Goal: Task Accomplishment & Management: Manage account settings

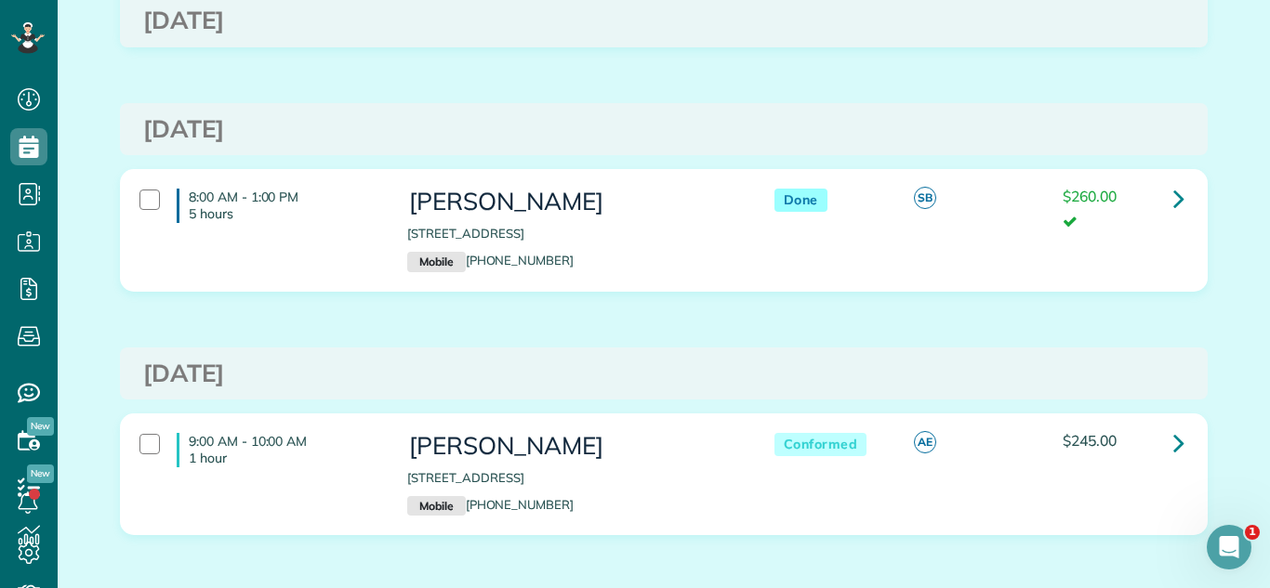
scroll to position [615, 0]
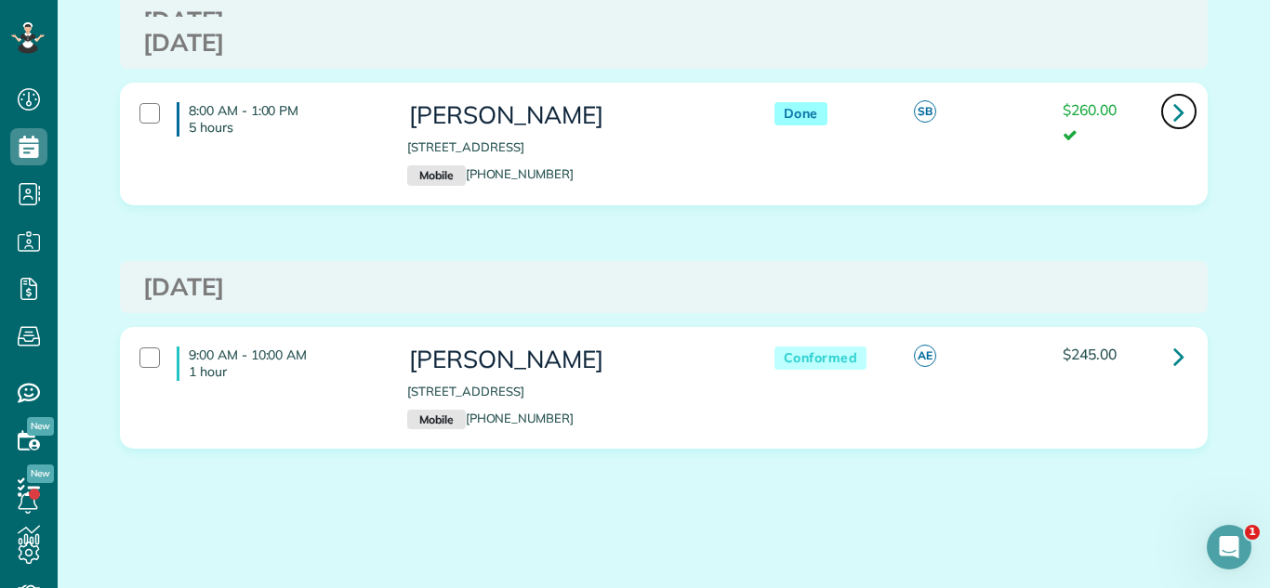
click at [1170, 105] on link at bounding box center [1178, 111] width 37 height 37
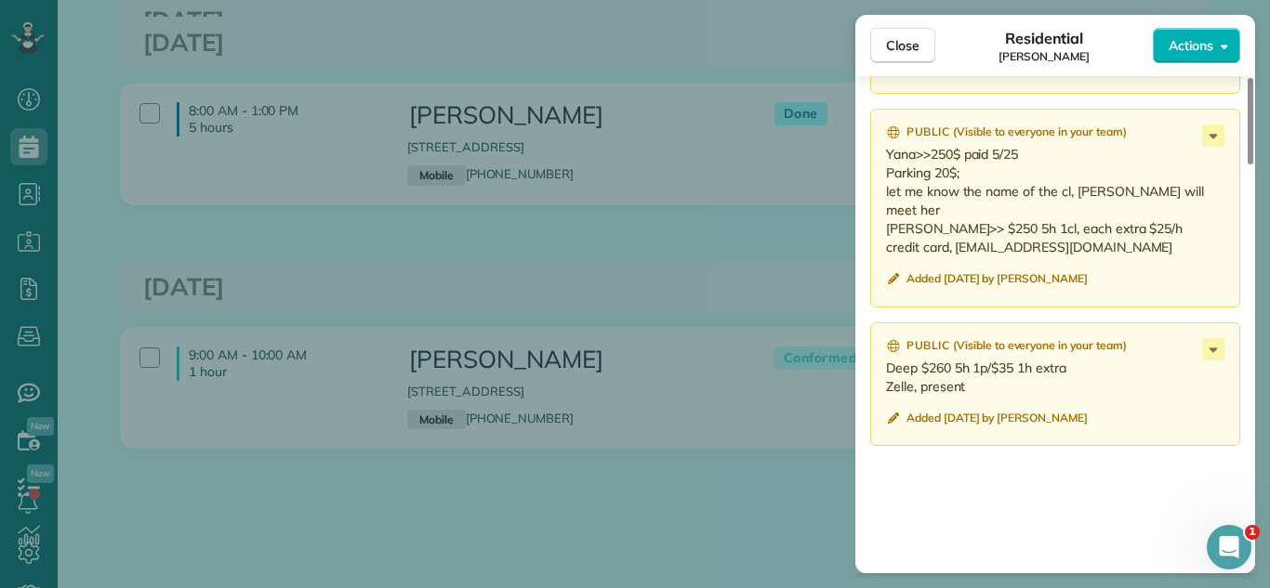
scroll to position [2025, 0]
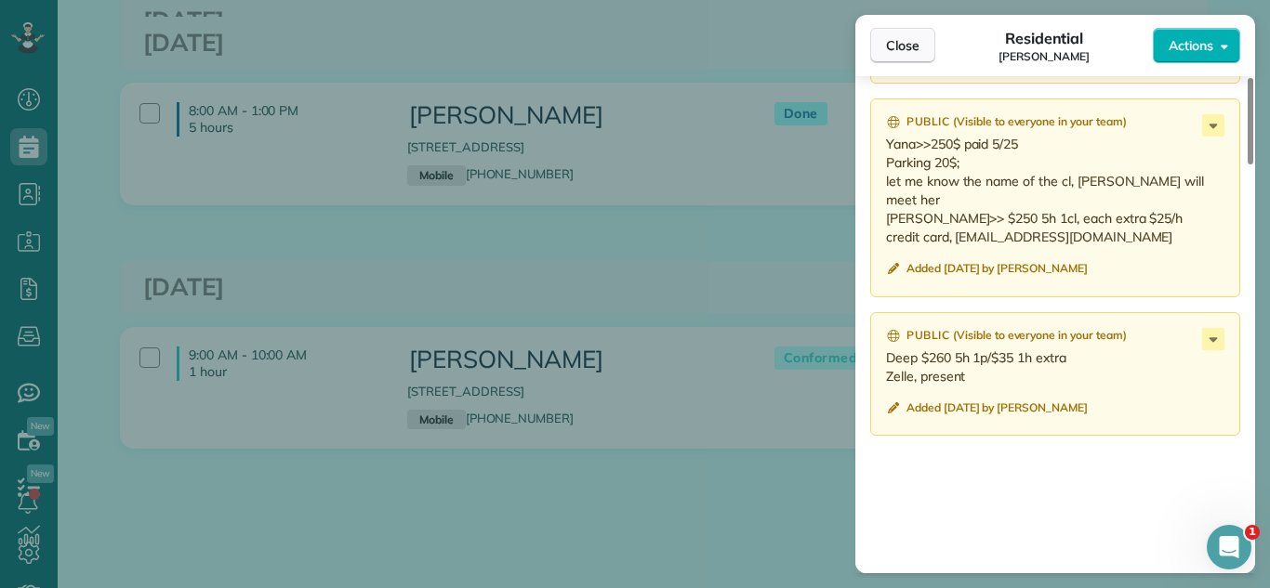
click at [916, 50] on span "Close" at bounding box center [902, 45] width 33 height 19
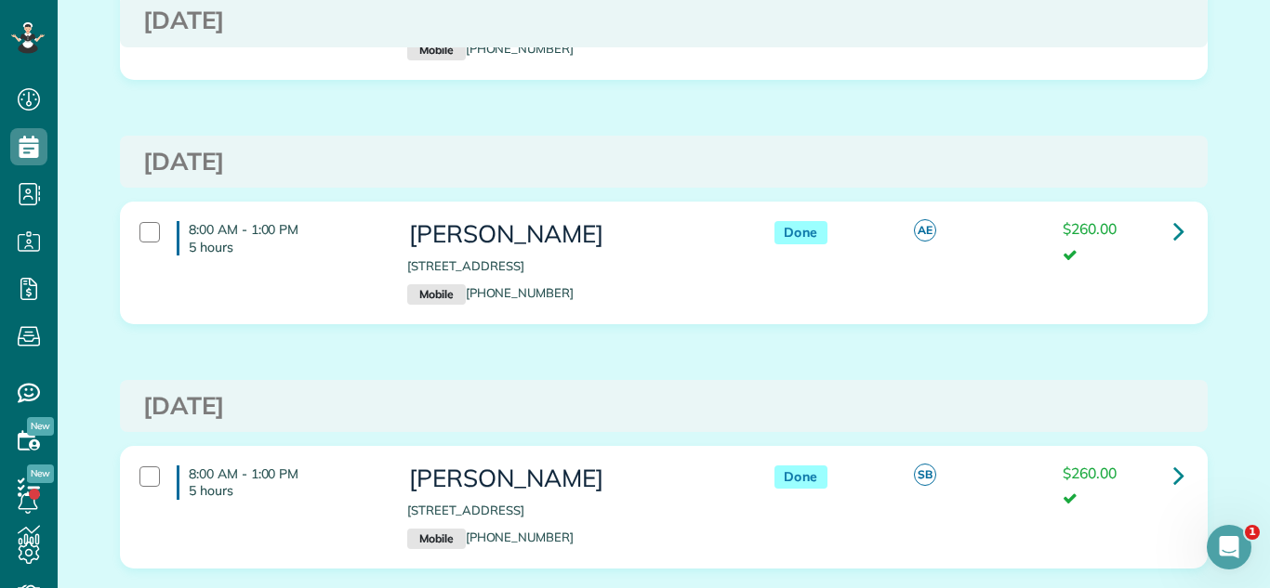
scroll to position [203, 0]
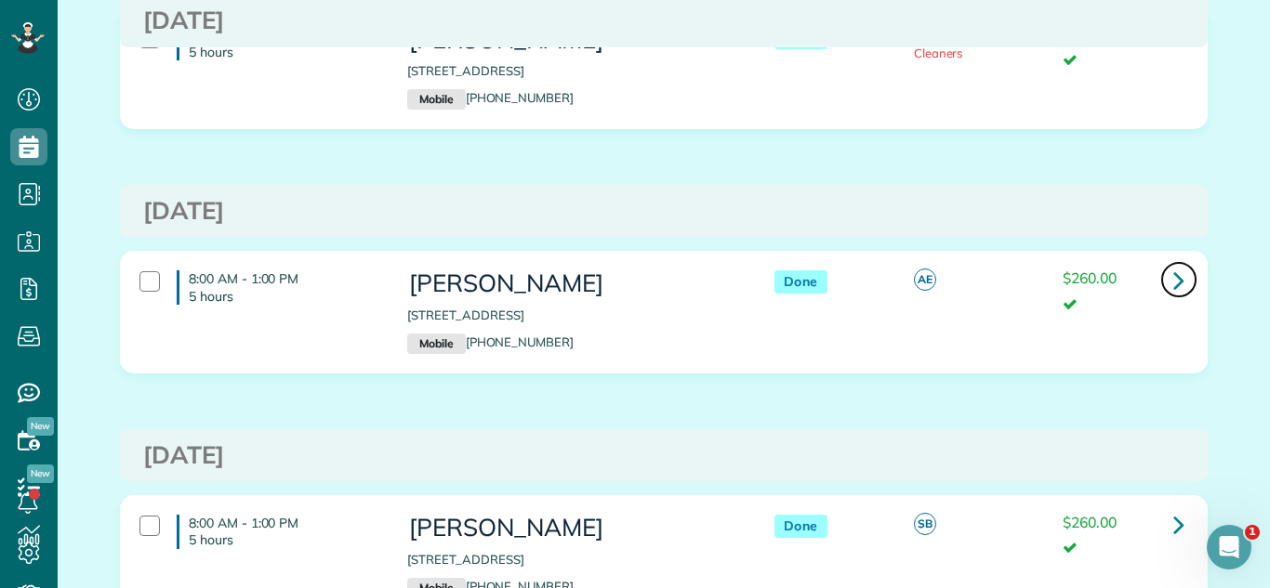
click at [1183, 273] on icon at bounding box center [1178, 280] width 11 height 33
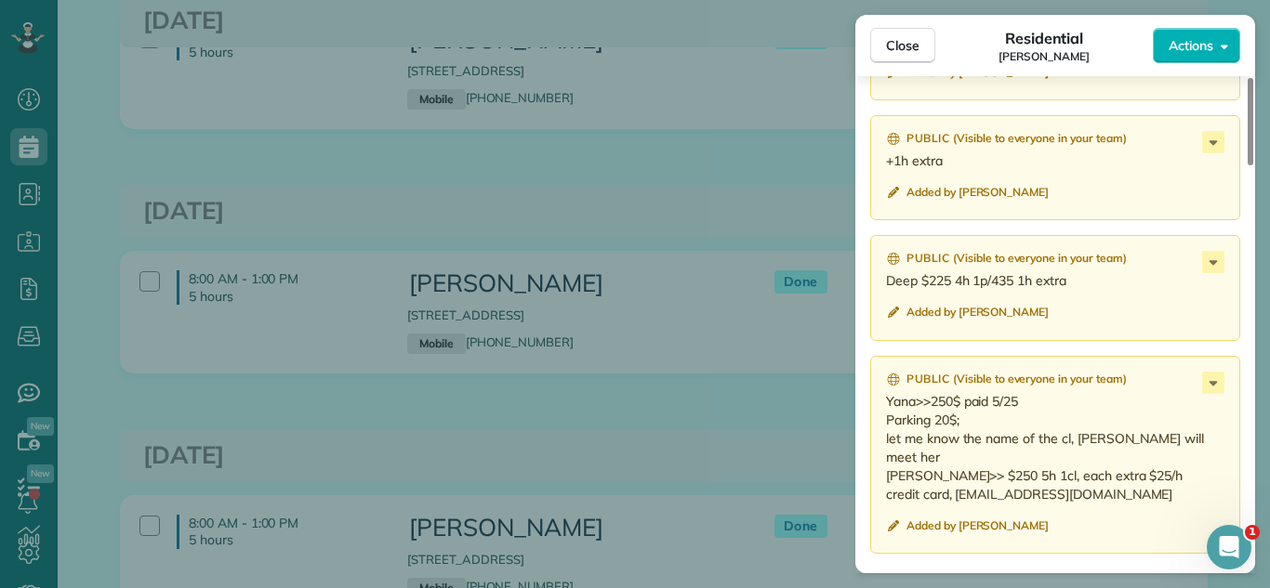
scroll to position [2102, 0]
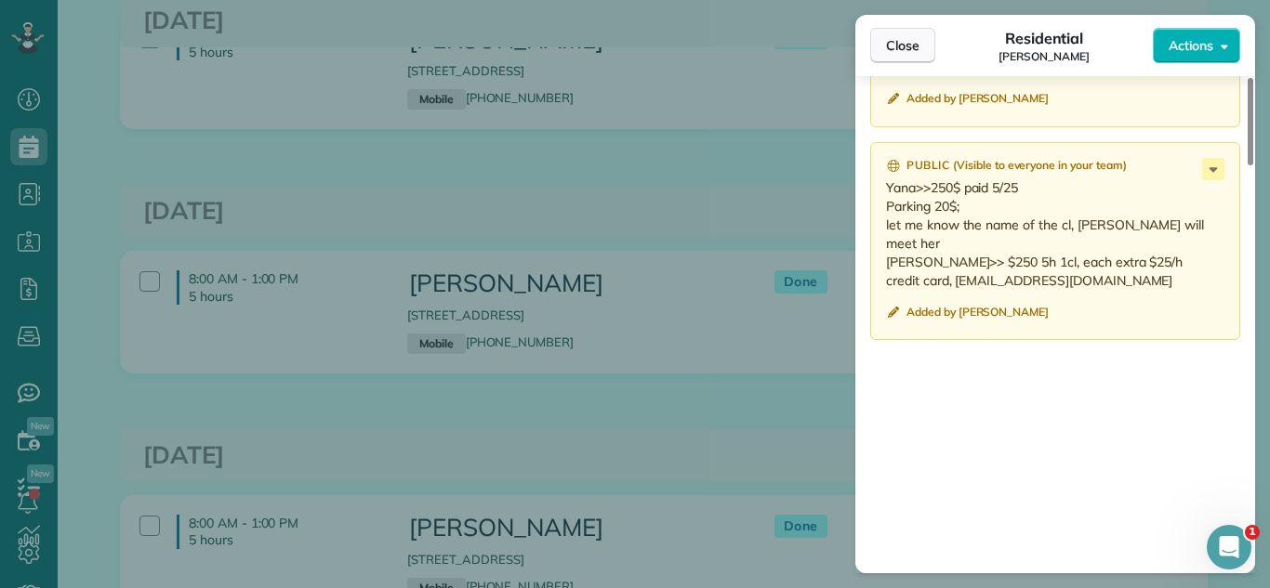
click at [923, 44] on button "Close" at bounding box center [902, 45] width 65 height 35
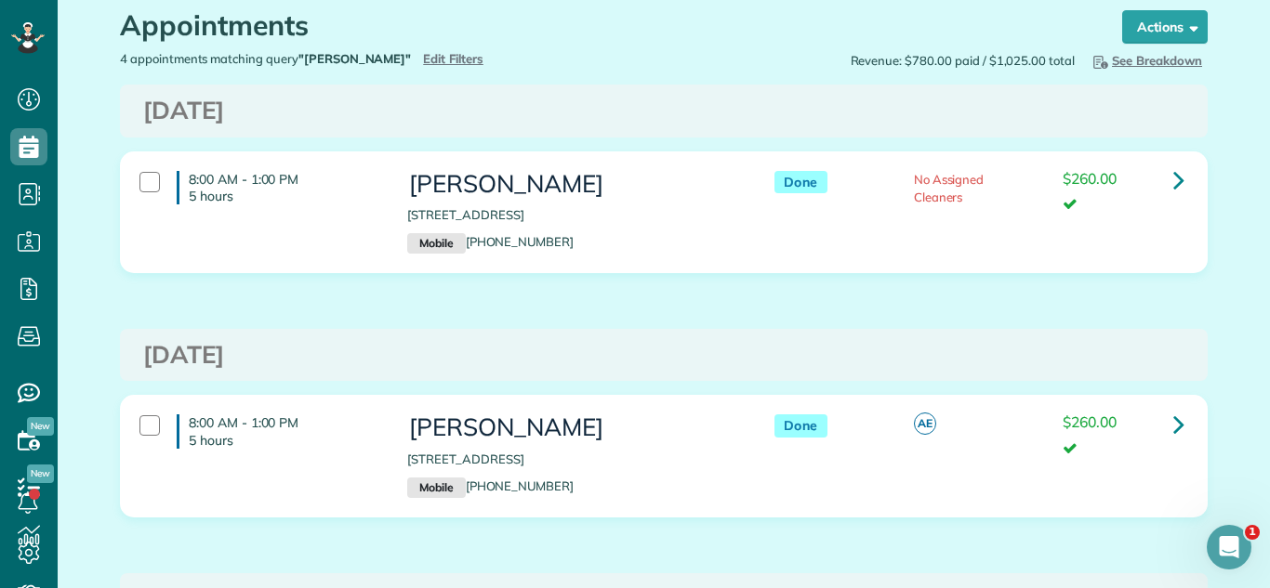
scroll to position [57, 0]
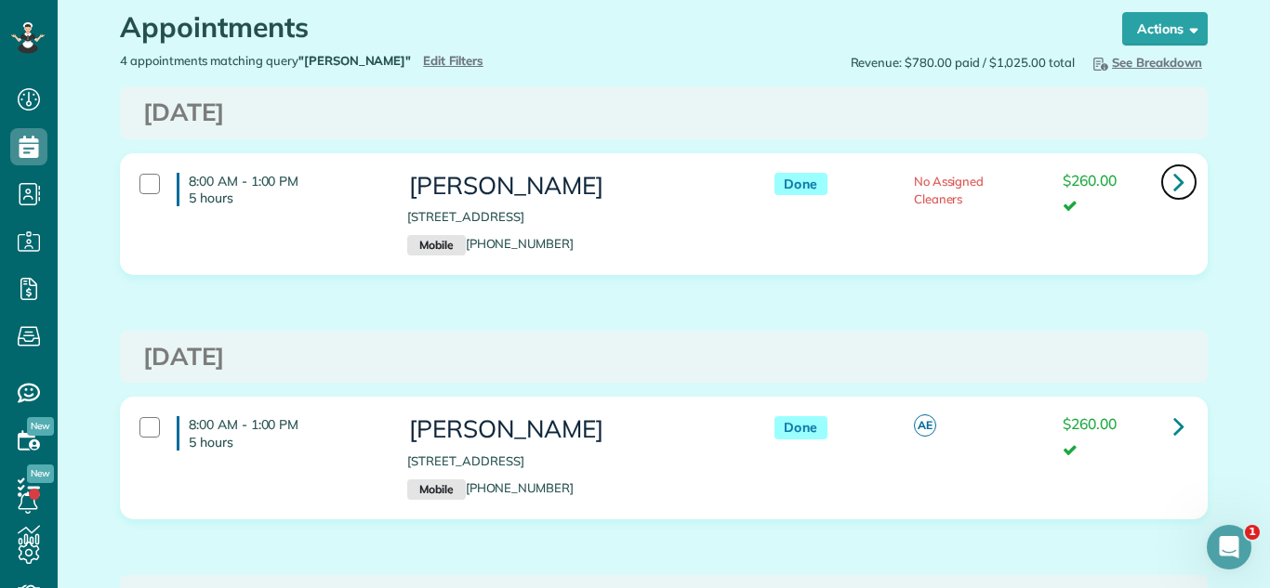
click at [1163, 181] on link at bounding box center [1178, 182] width 37 height 37
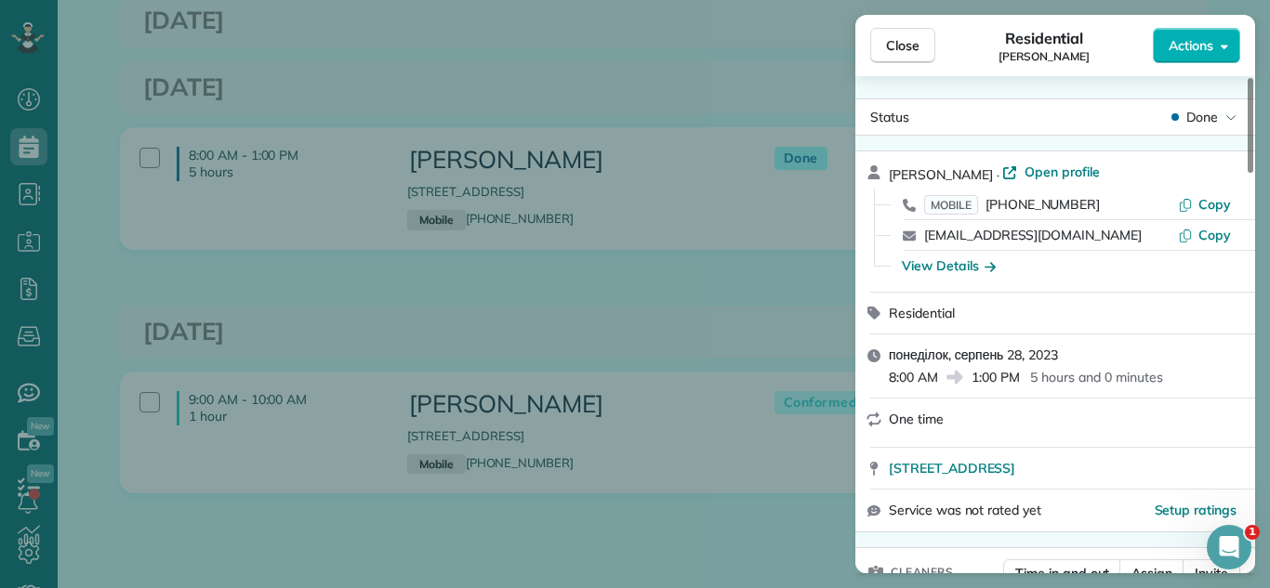
scroll to position [435, 0]
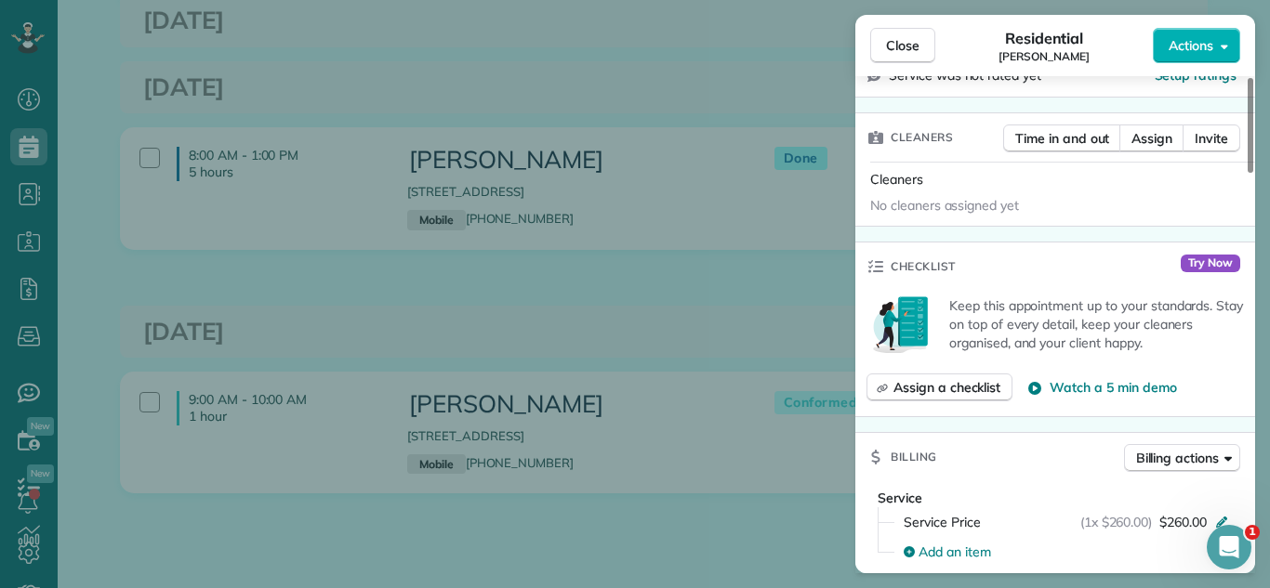
drag, startPoint x: 907, startPoint y: 47, endPoint x: 963, endPoint y: 586, distance: 541.2
click at [903, 53] on span "Close" at bounding box center [902, 45] width 33 height 19
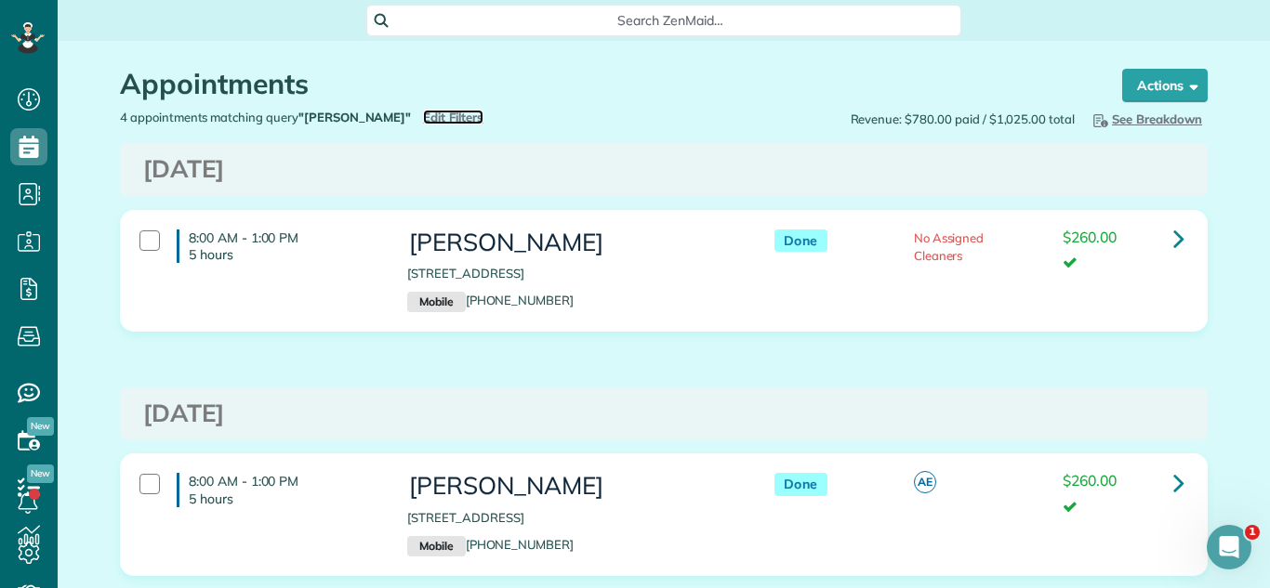
click at [423, 112] on span "Edit Filters" at bounding box center [453, 117] width 60 height 15
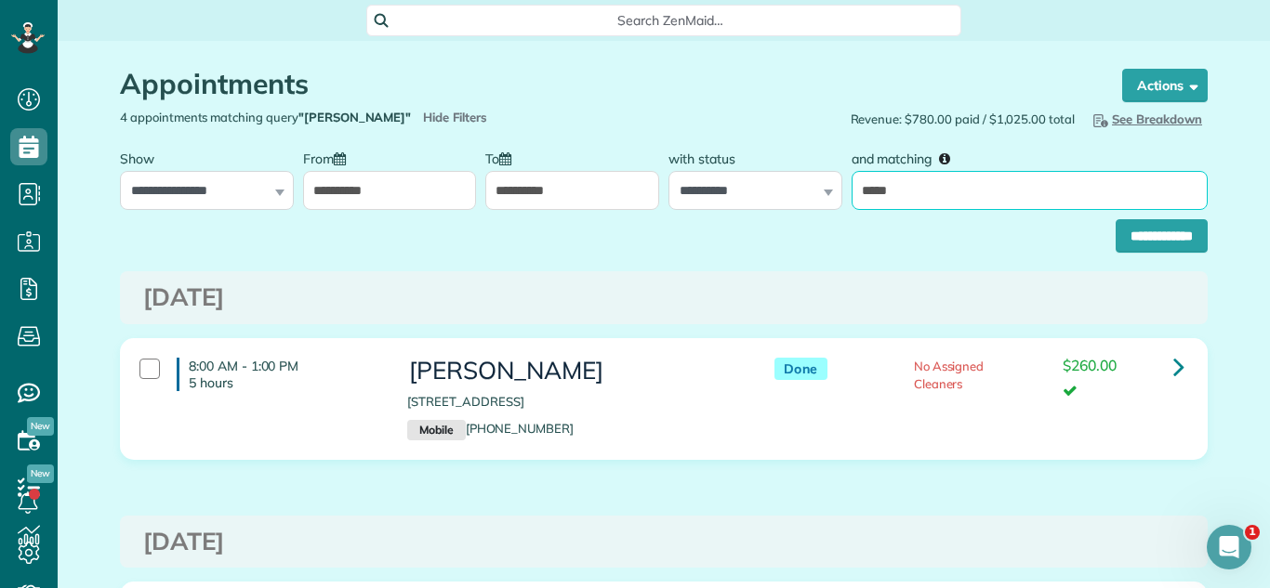
click at [928, 190] on input "*****" at bounding box center [1030, 190] width 356 height 39
type input "****"
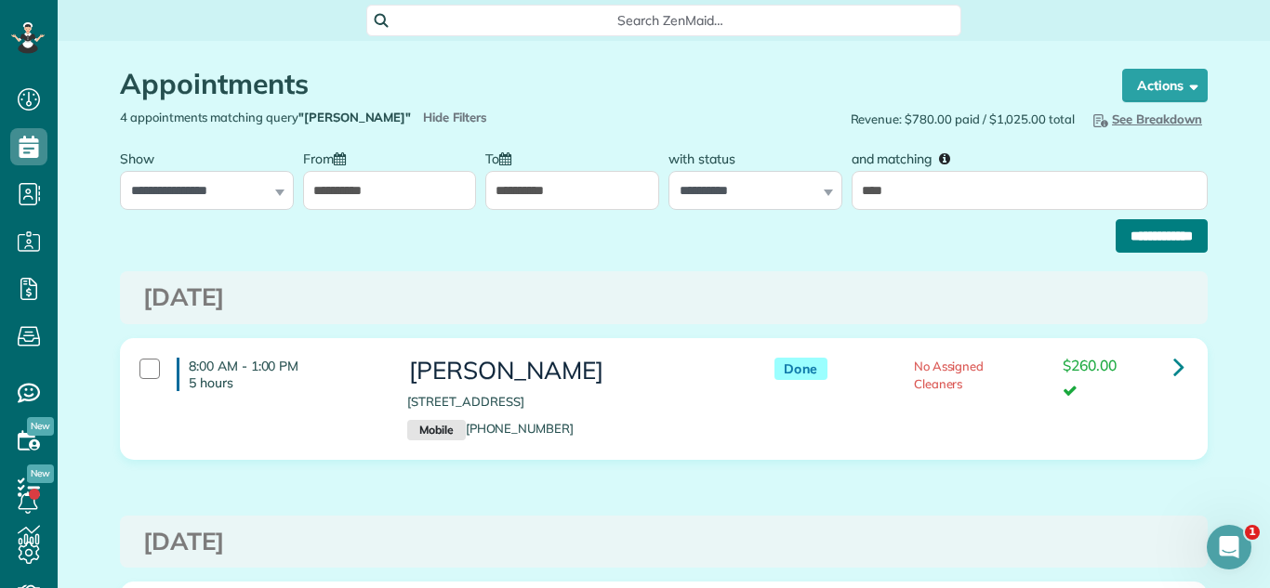
click at [1146, 243] on input "**********" at bounding box center [1162, 235] width 92 height 33
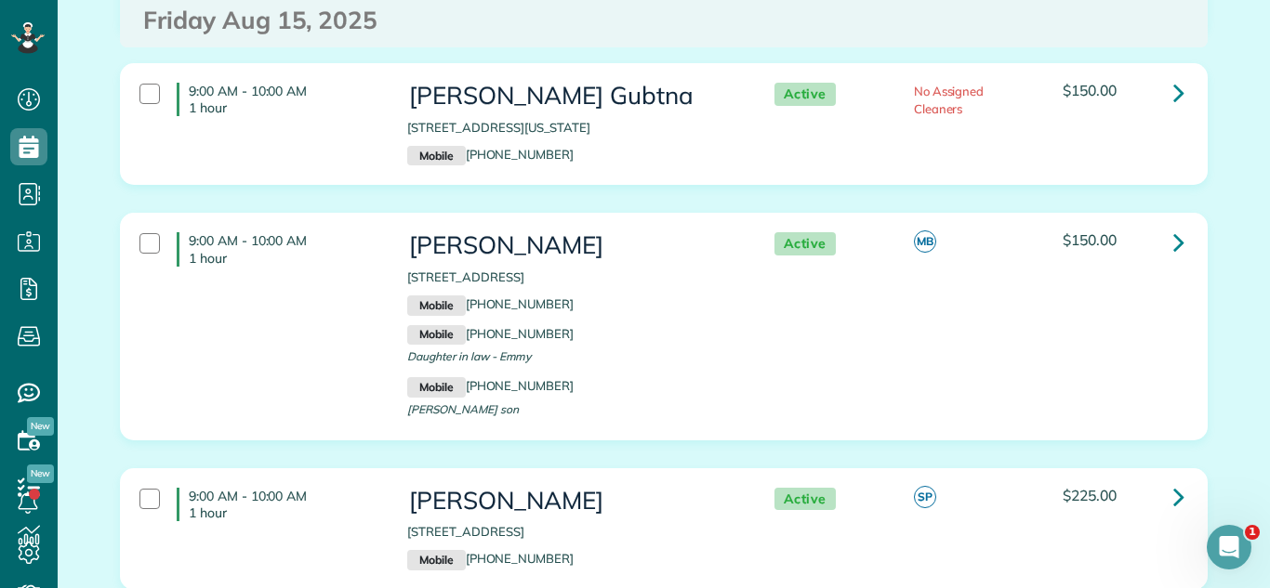
scroll to position [6207, 0]
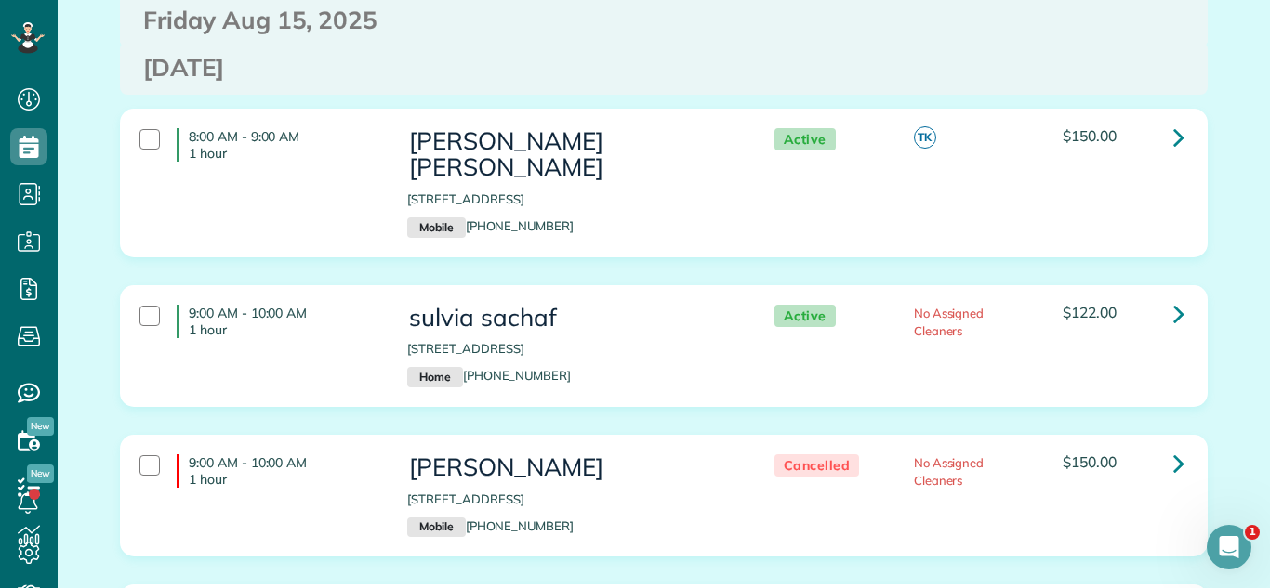
click at [922, 146] on div "8:00 AM - 9:00 AM 1 hour [GEOGRAPHIC_DATA] [STREET_ADDRESS] Mobile [PHONE_NUMBE…" at bounding box center [664, 197] width 1116 height 177
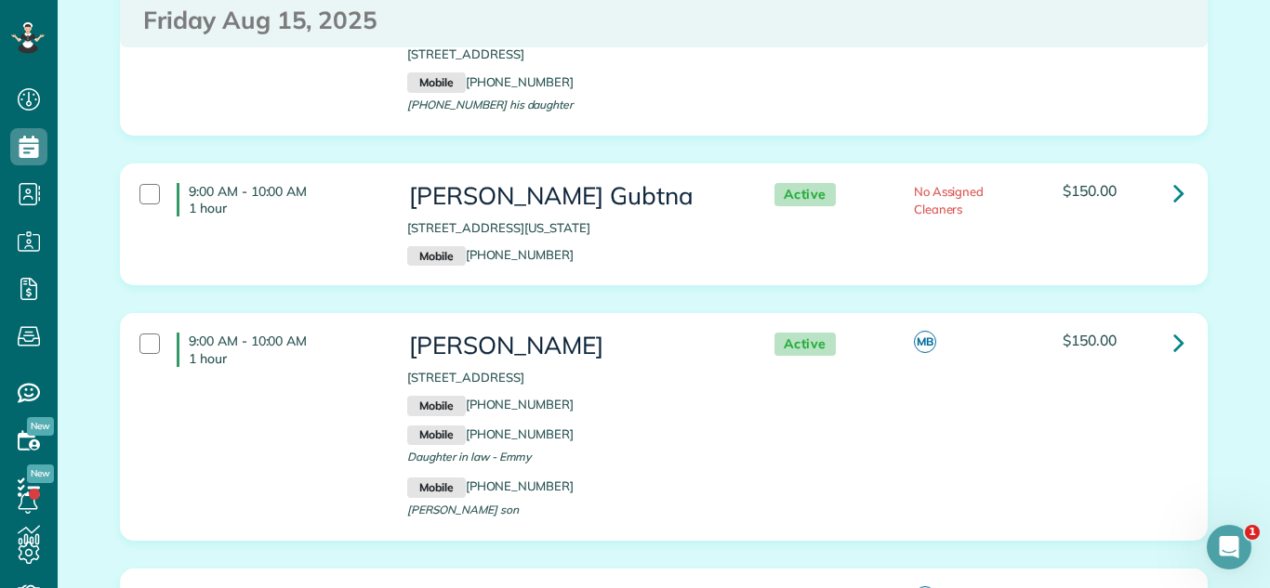
scroll to position [5354, 0]
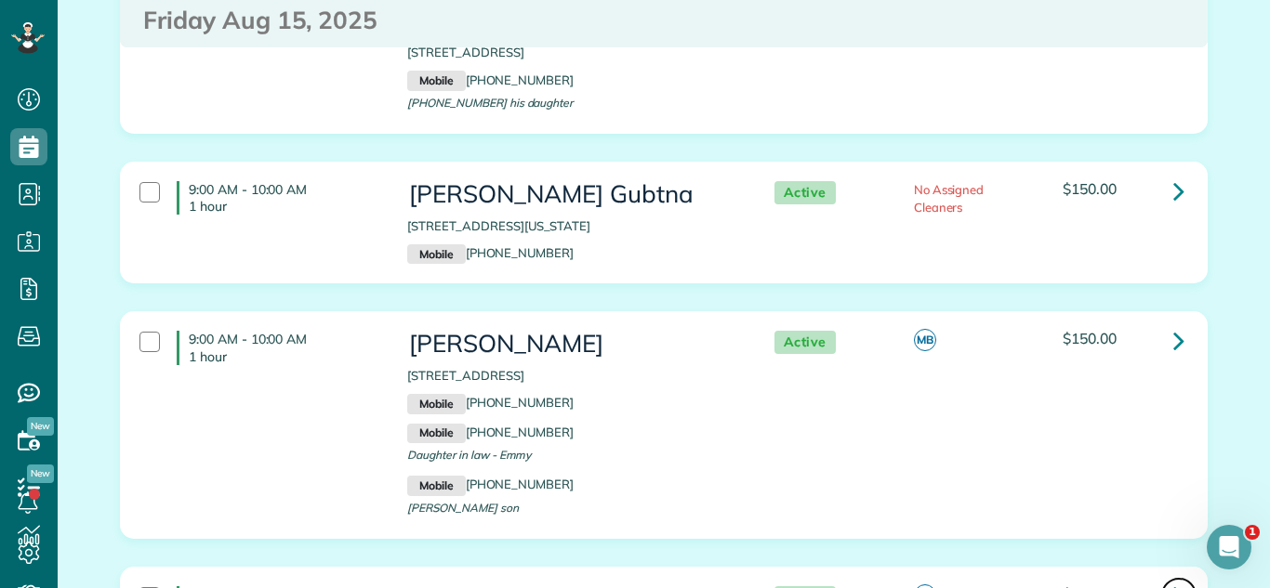
click at [1178, 579] on icon at bounding box center [1178, 595] width 11 height 33
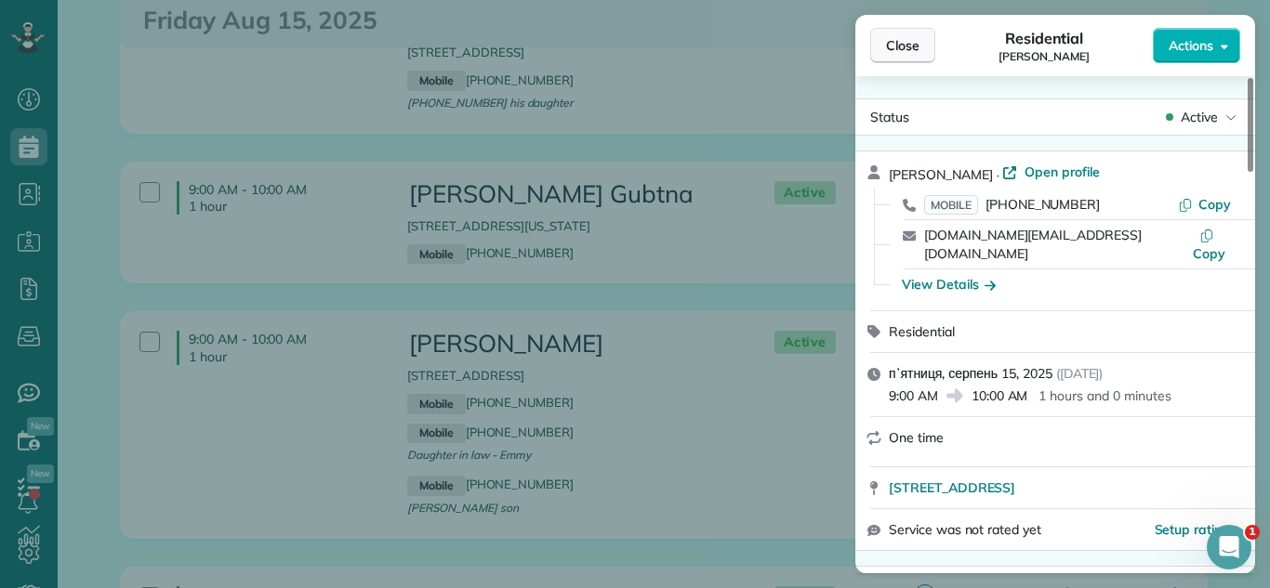
click at [923, 39] on button "Close" at bounding box center [902, 45] width 65 height 35
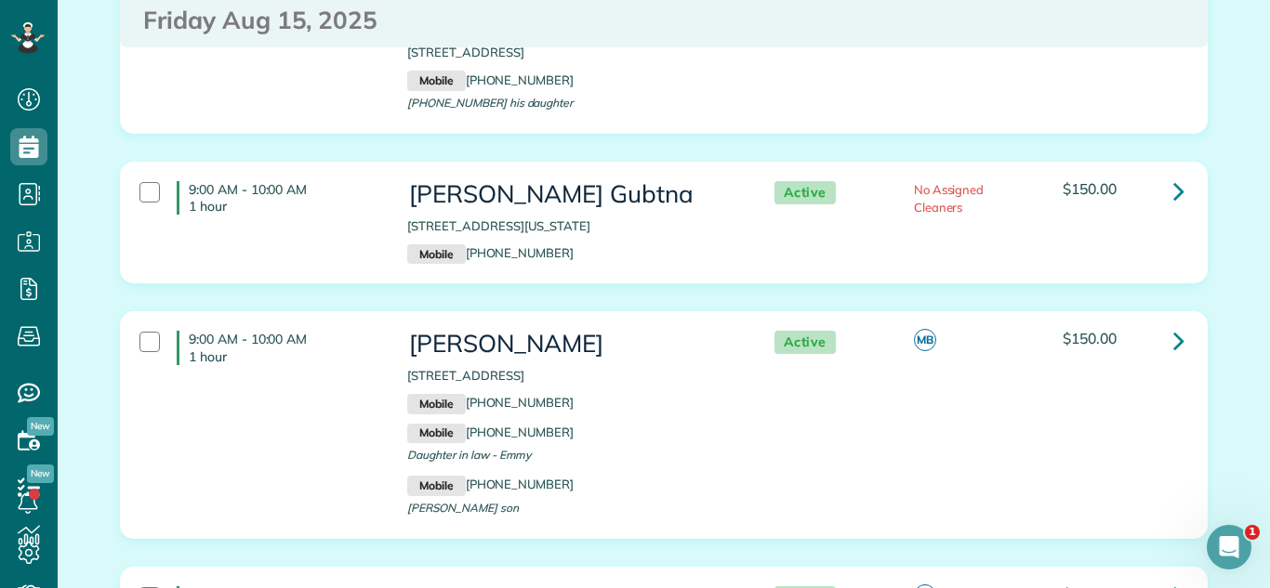
drag, startPoint x: 407, startPoint y: 518, endPoint x: 681, endPoint y: 518, distance: 274.3
click at [1170, 577] on link at bounding box center [1178, 595] width 37 height 37
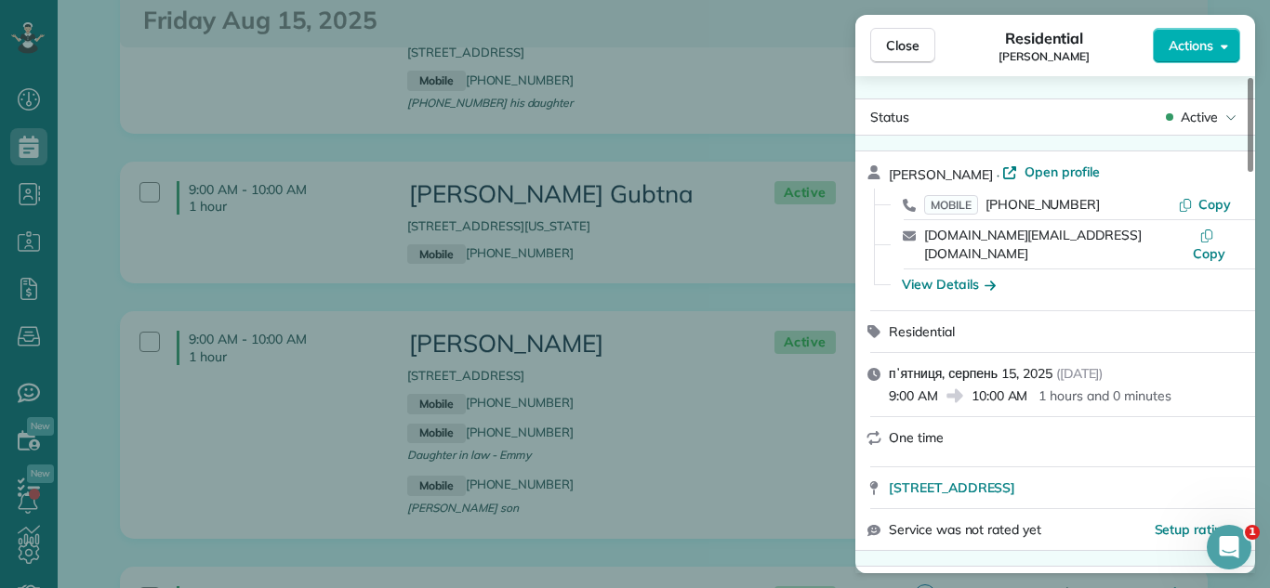
click at [1150, 49] on div "Residential Leo Gonzales" at bounding box center [1044, 45] width 218 height 37
click at [1153, 55] on button "Actions" at bounding box center [1196, 45] width 87 height 35
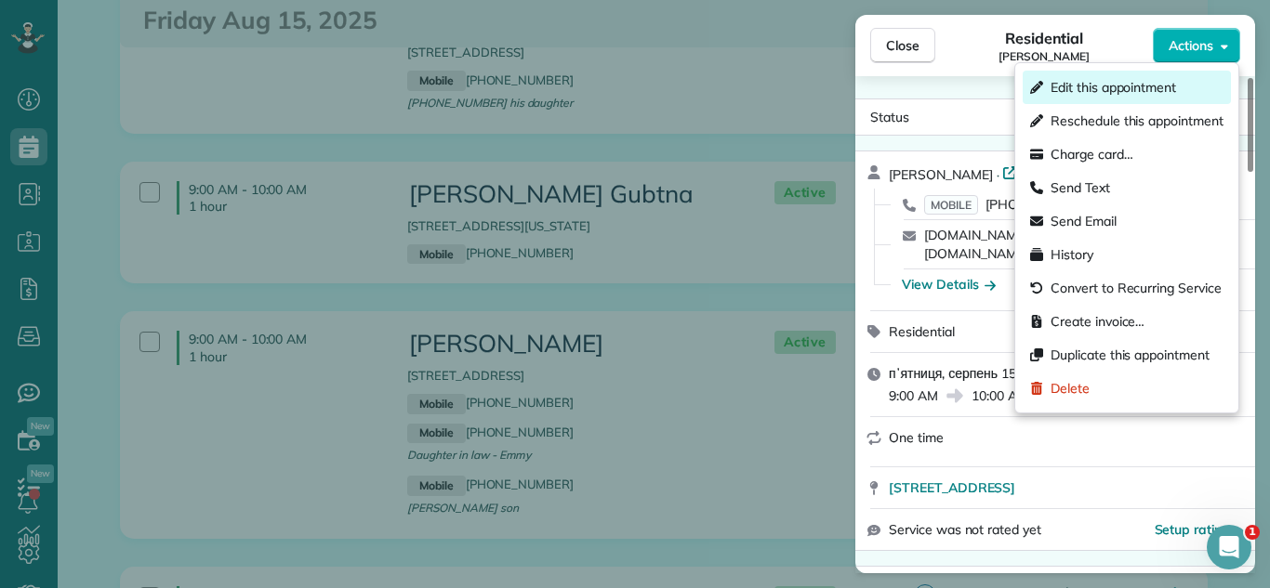
click at [1077, 86] on span "Edit this appointment" at bounding box center [1114, 87] width 126 height 19
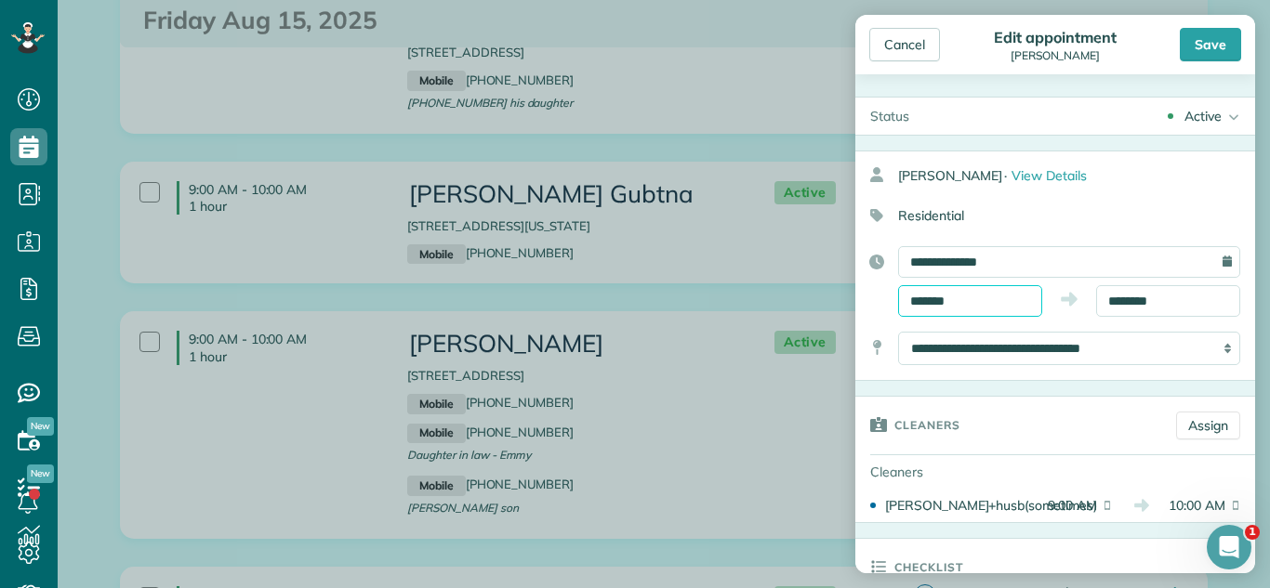
click at [965, 299] on input "*******" at bounding box center [970, 301] width 144 height 32
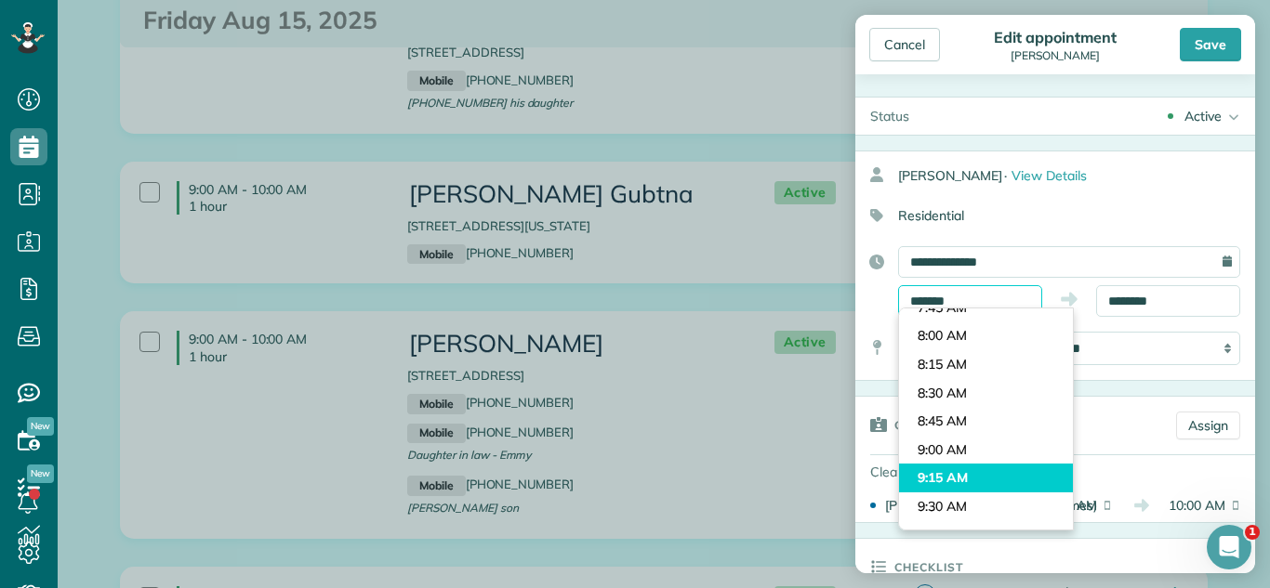
scroll to position [831, 0]
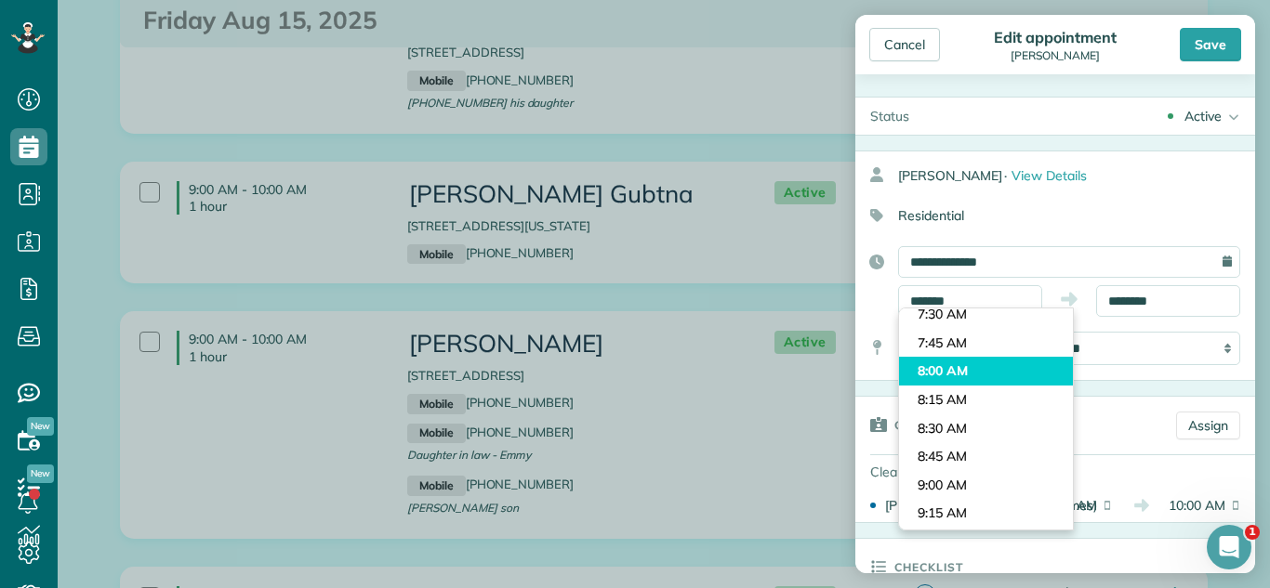
type input "*******"
click at [954, 375] on body "Dashboard Scheduling Calendar View List View Dispatch View - Weekly scheduling …" at bounding box center [635, 294] width 1270 height 588
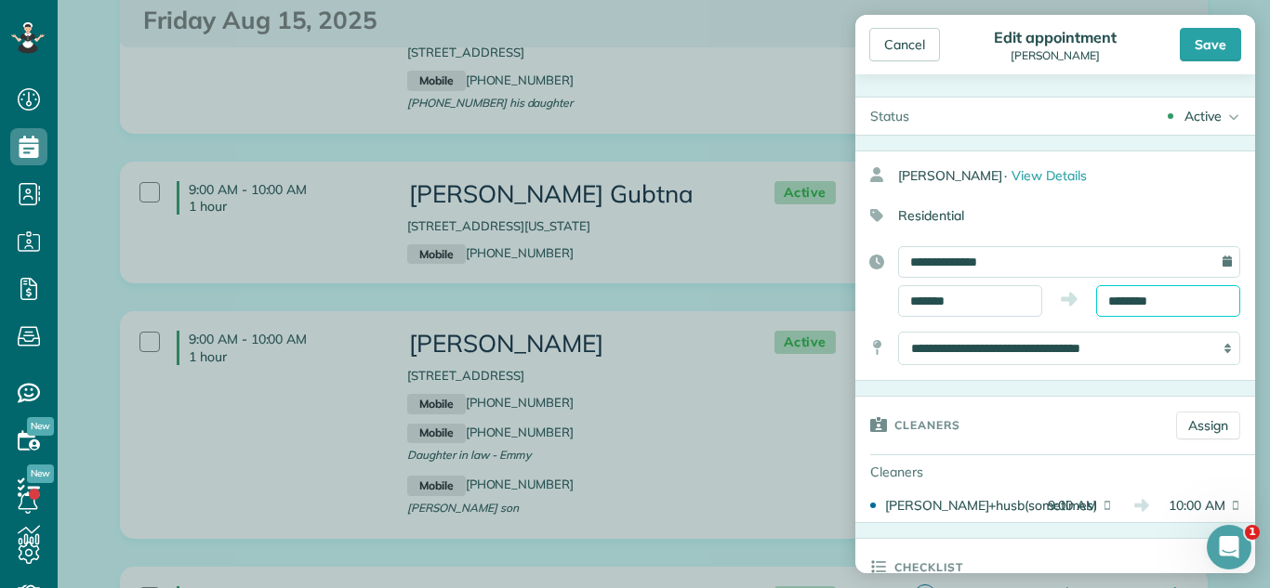
click at [1151, 299] on input "********" at bounding box center [1168, 301] width 144 height 32
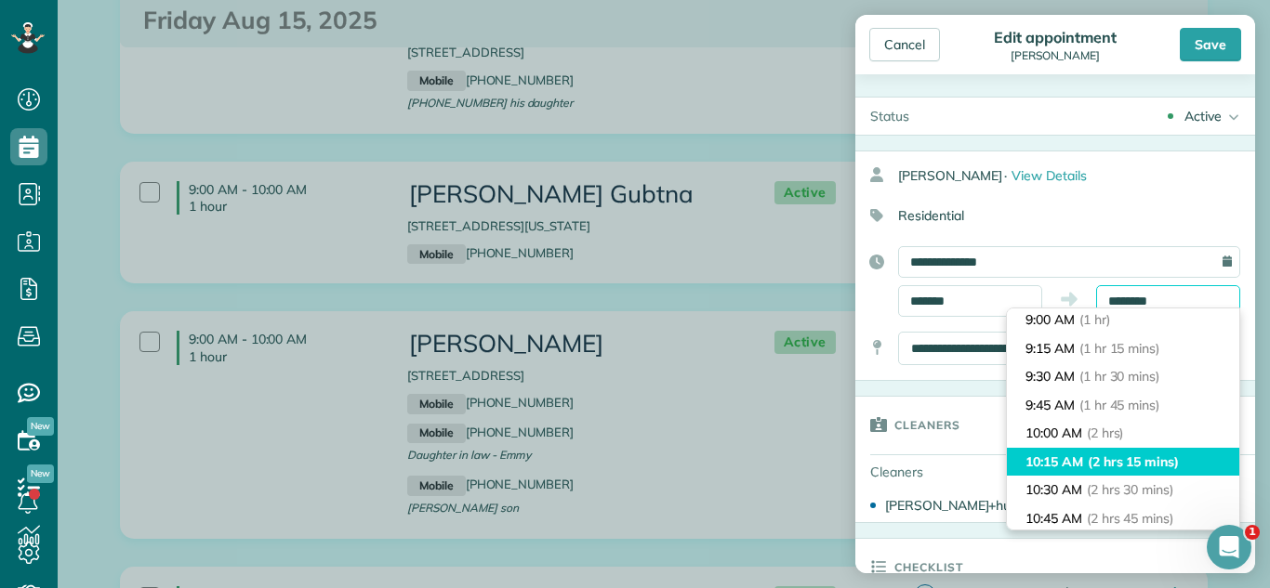
scroll to position [0, 0]
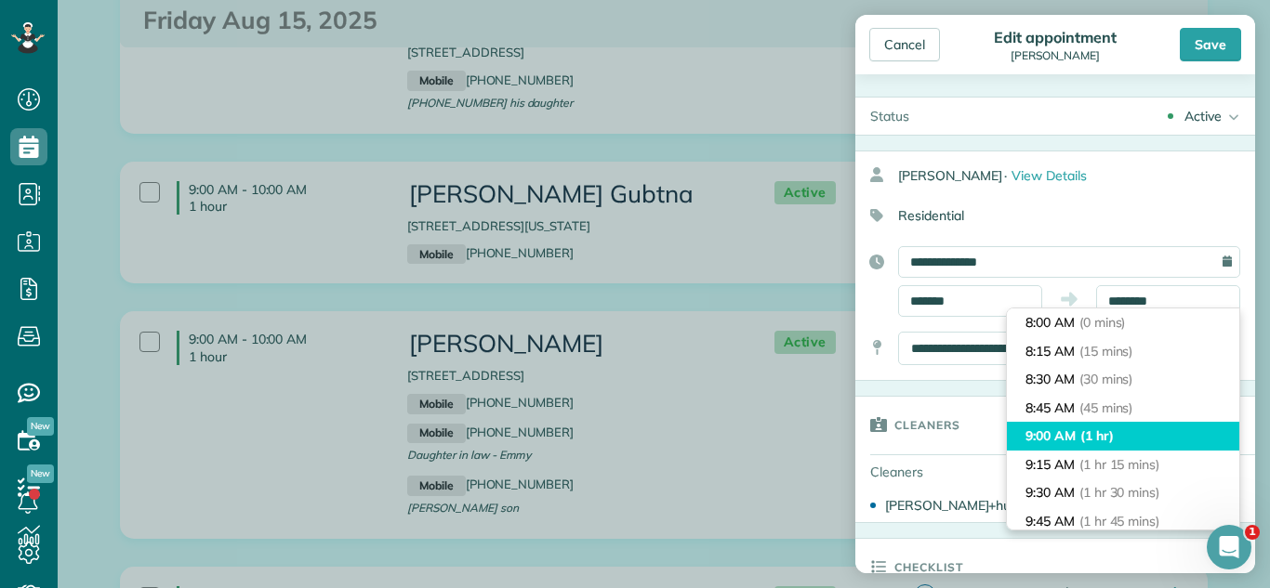
type input "*******"
click at [1130, 431] on li "9:00 AM (1 hr)" at bounding box center [1123, 436] width 232 height 29
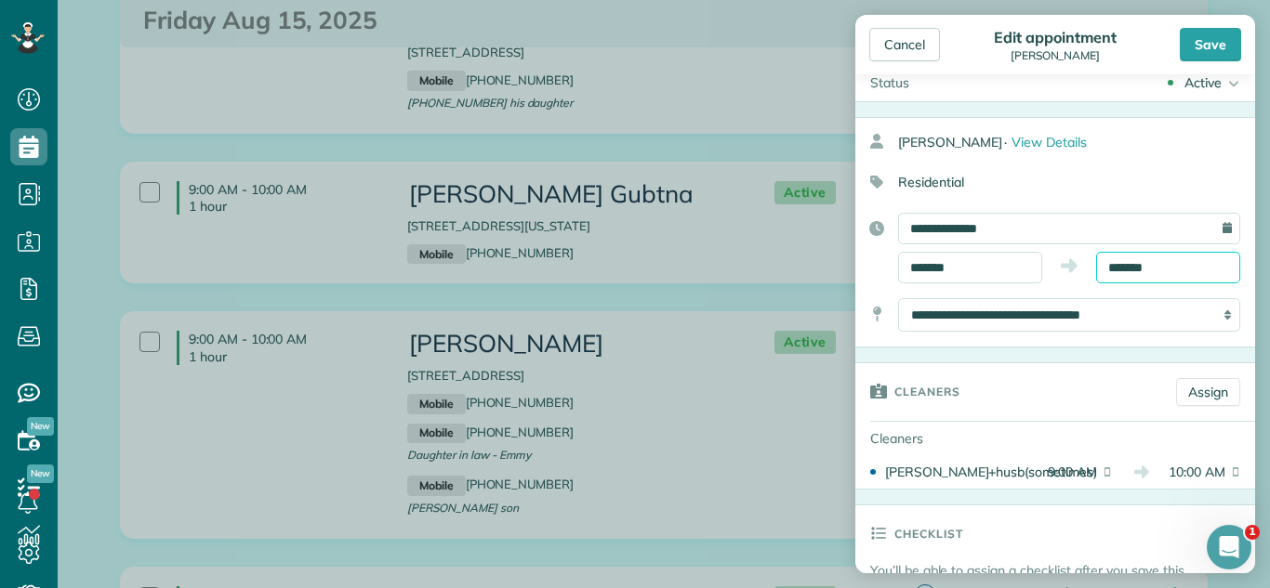
scroll to position [52, 0]
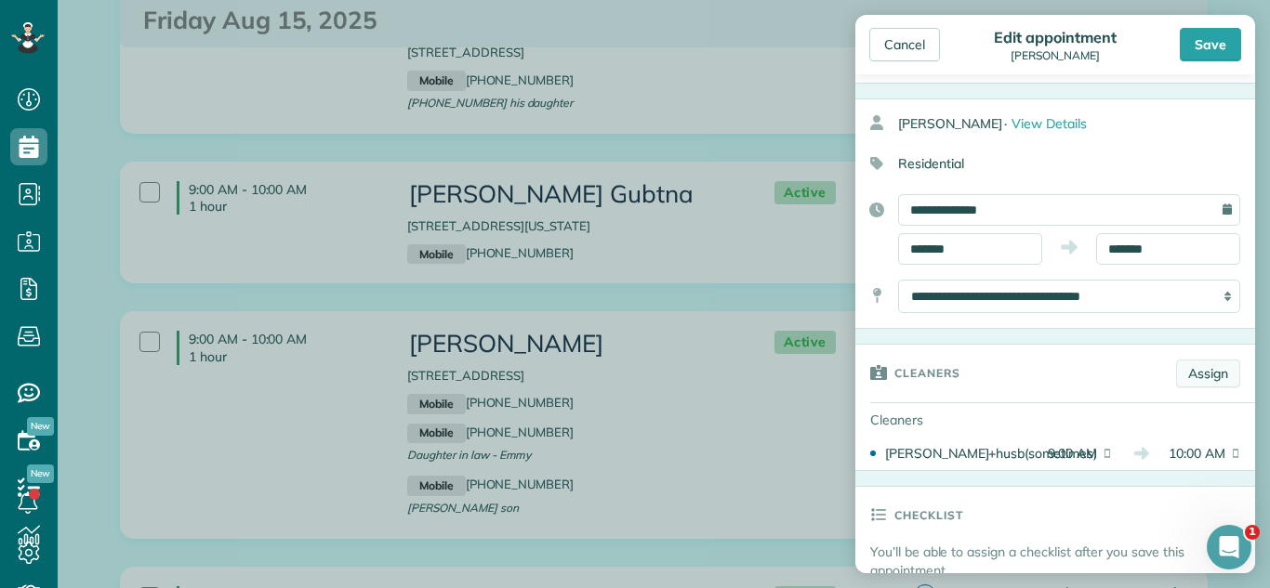
click at [1238, 371] on link "Assign" at bounding box center [1208, 374] width 64 height 28
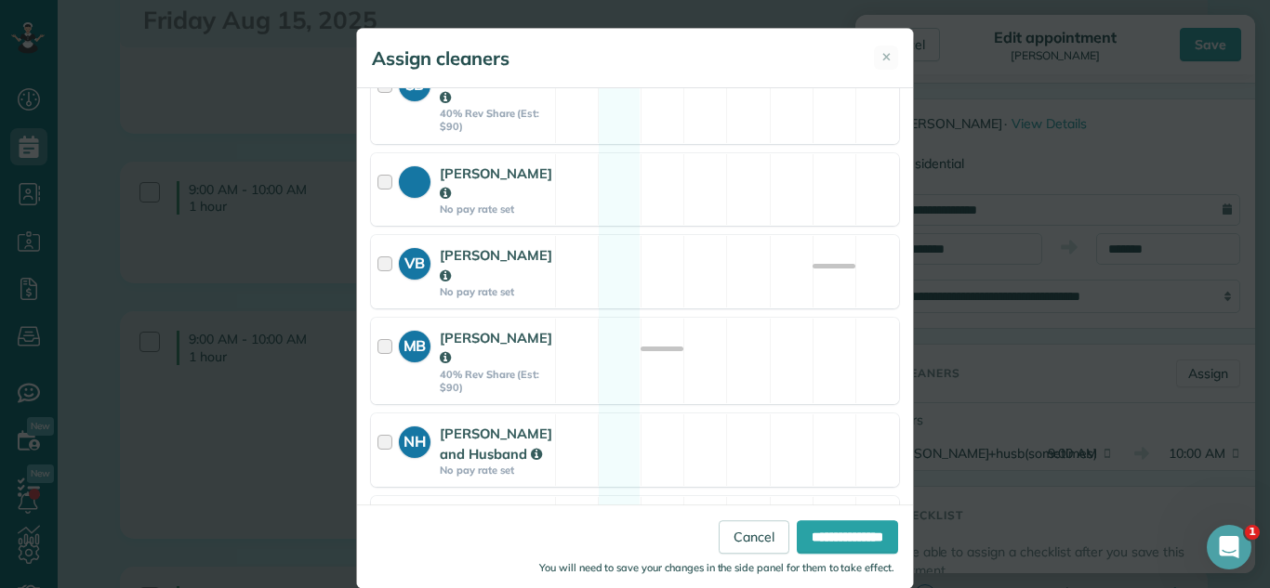
scroll to position [707, 0]
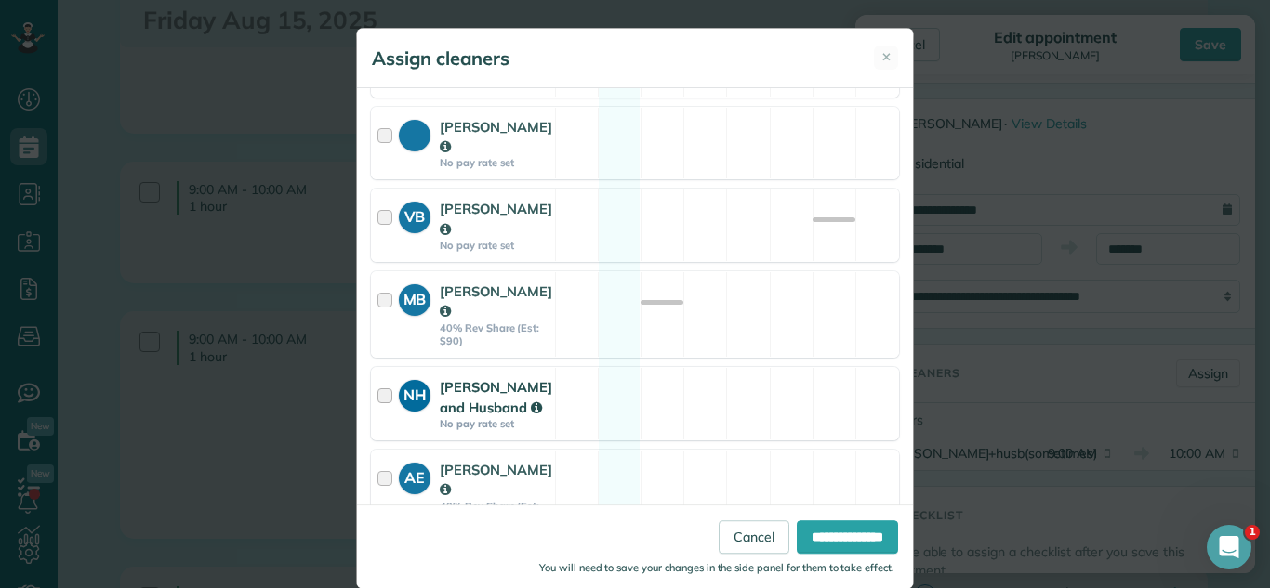
drag, startPoint x: 517, startPoint y: 255, endPoint x: 660, endPoint y: 390, distance: 197.3
click at [517, 283] on strong "Matilde Benitez" at bounding box center [496, 301] width 112 height 37
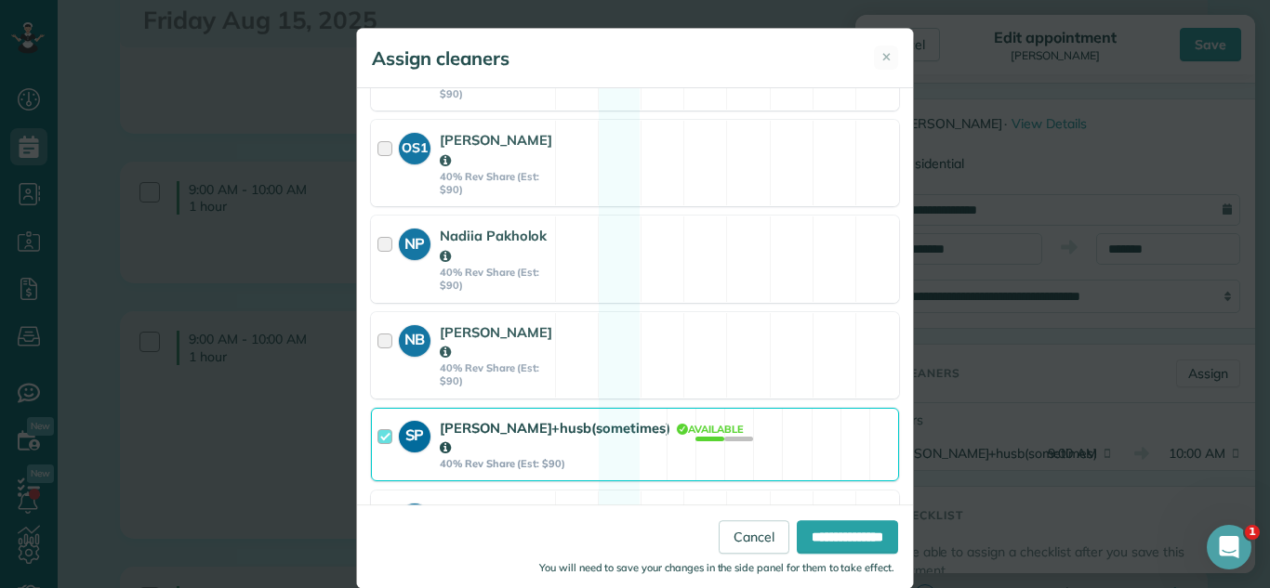
scroll to position [1510, 0]
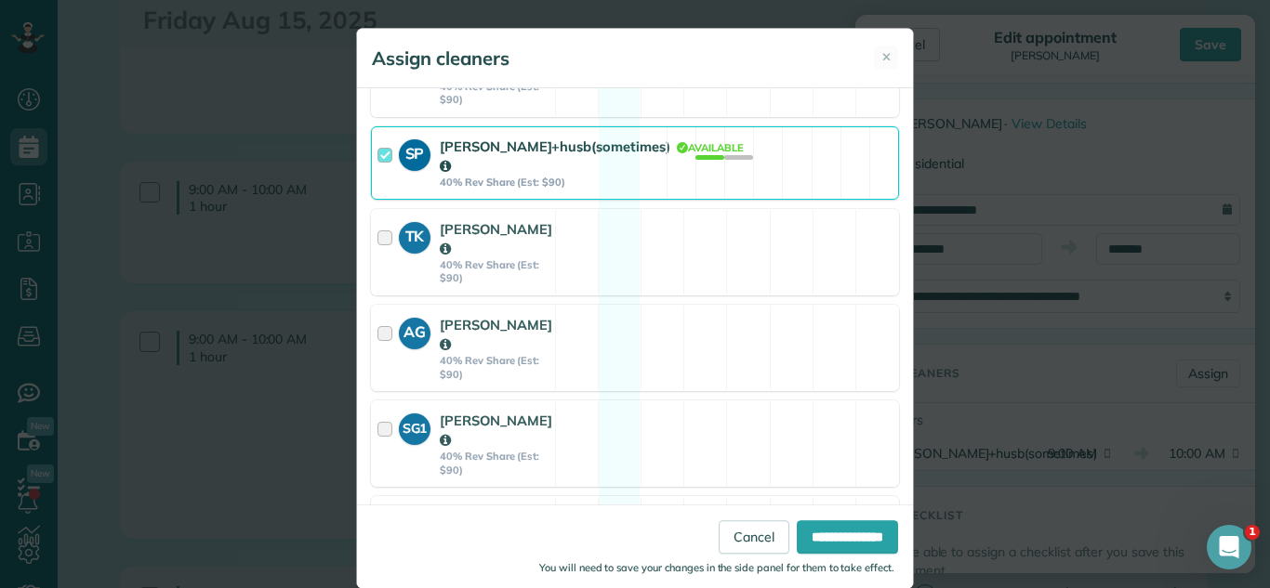
click at [582, 137] on div "Svetlana Podskocija+husb(sometimes)" at bounding box center [555, 157] width 231 height 40
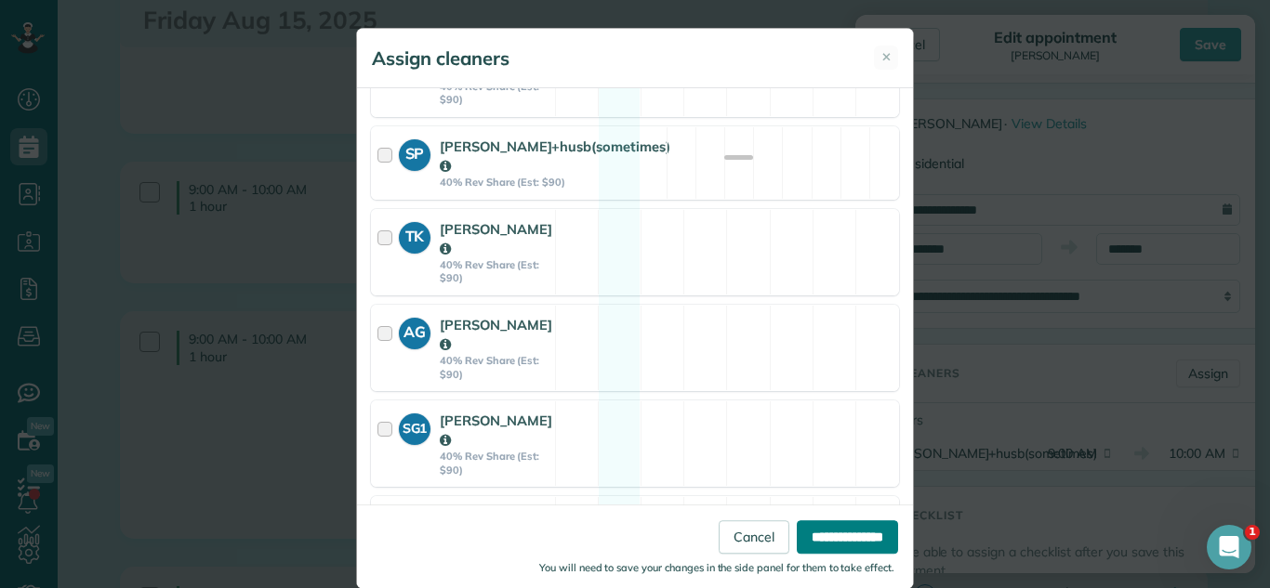
click at [845, 543] on input "**********" at bounding box center [847, 537] width 101 height 33
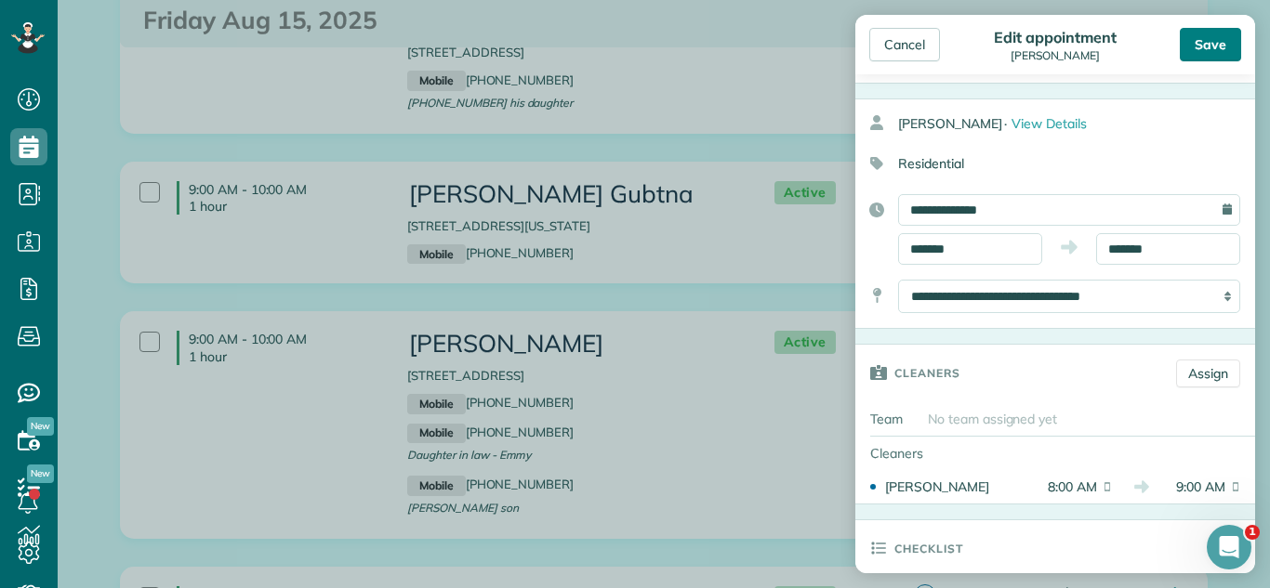
click at [1194, 33] on div "Save" at bounding box center [1210, 44] width 61 height 33
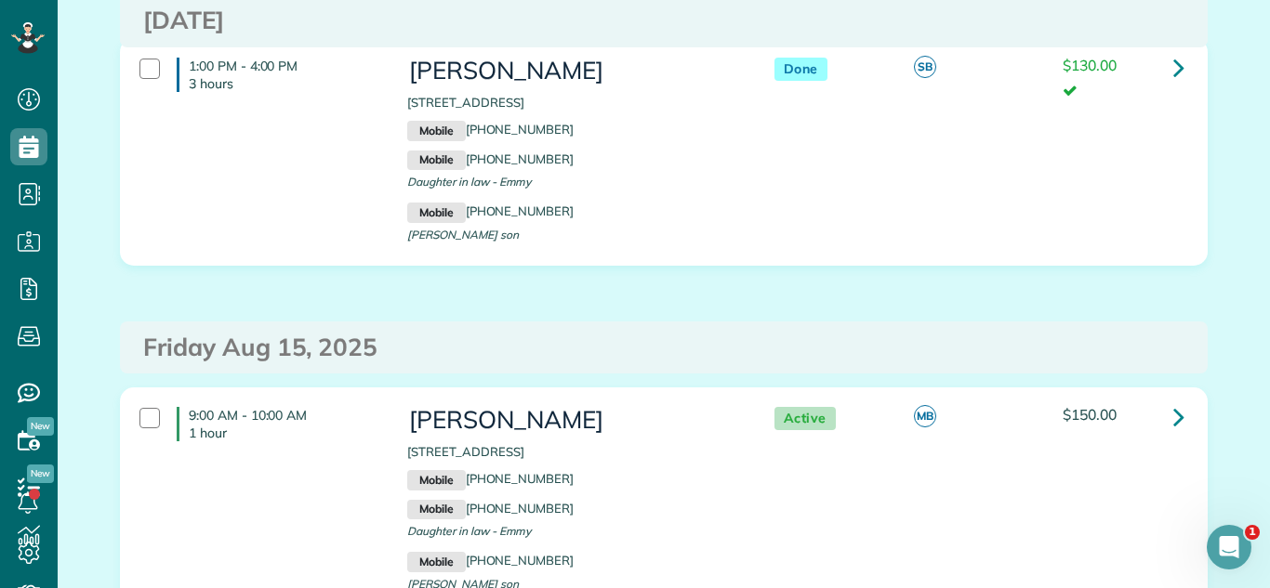
scroll to position [958, 0]
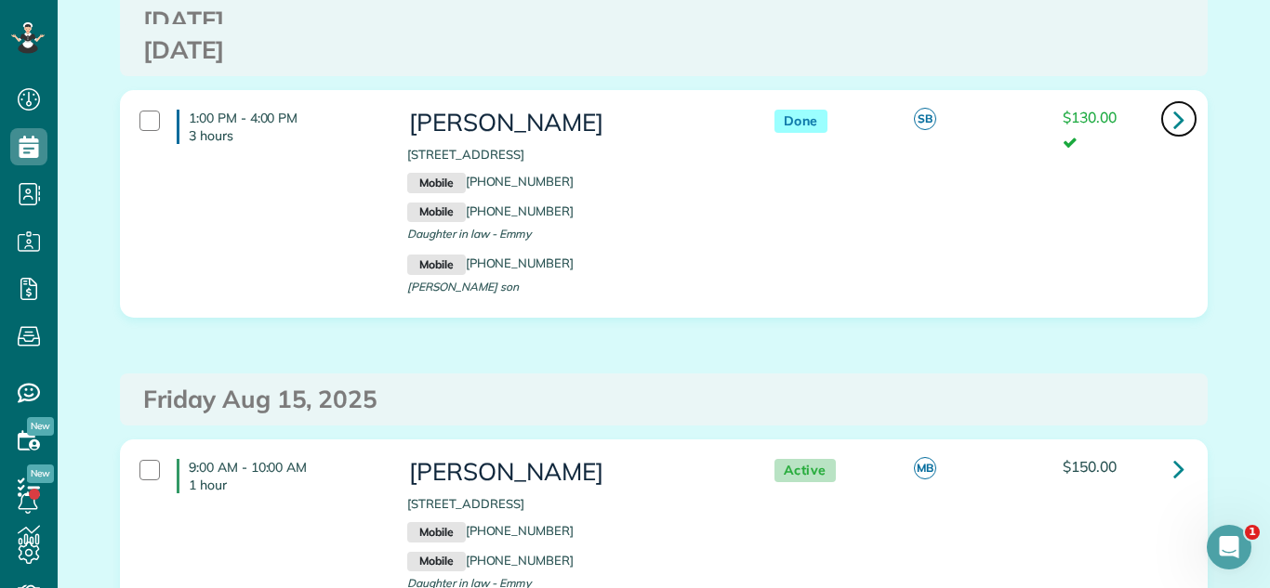
click at [1173, 114] on icon at bounding box center [1178, 119] width 11 height 33
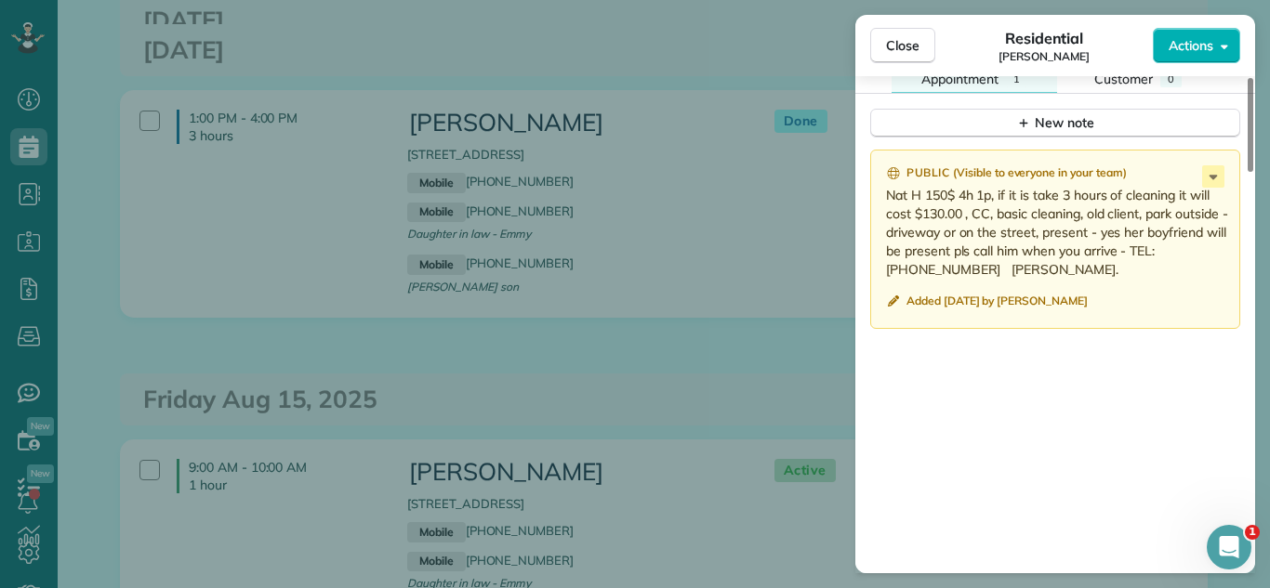
scroll to position [1885, 0]
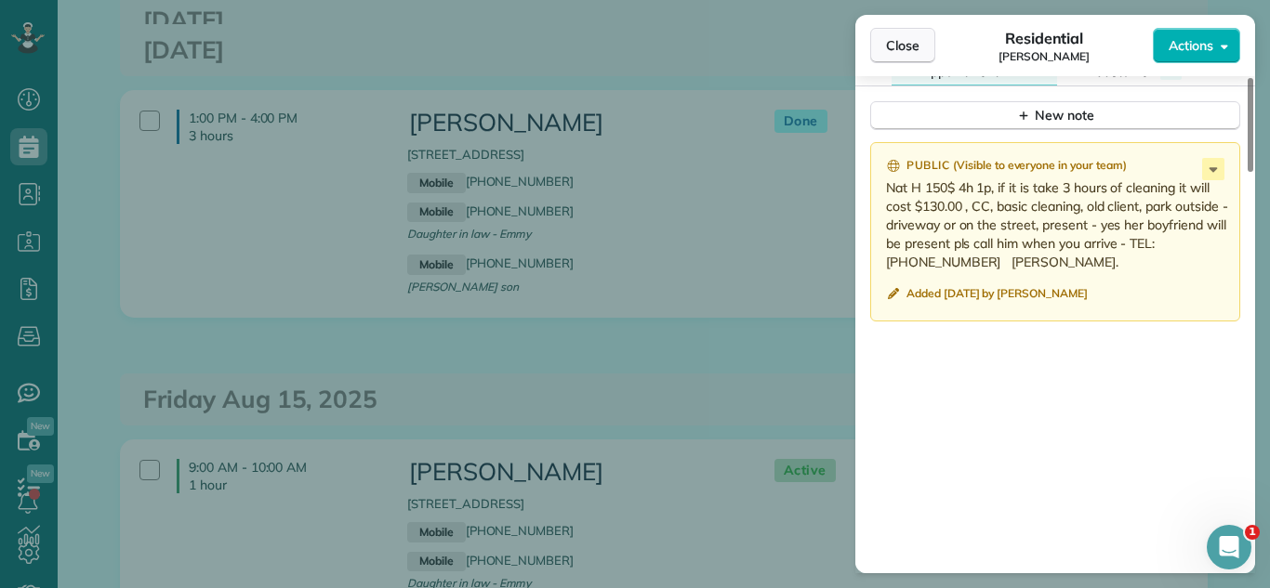
click at [895, 37] on span "Close" at bounding box center [902, 45] width 33 height 19
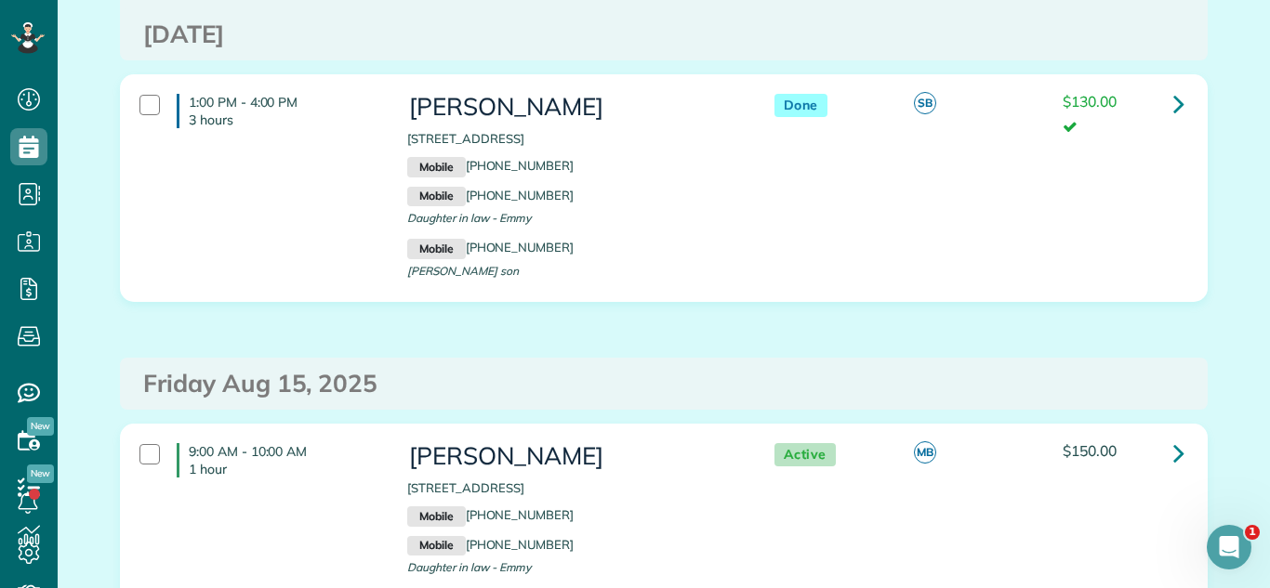
scroll to position [1160, 0]
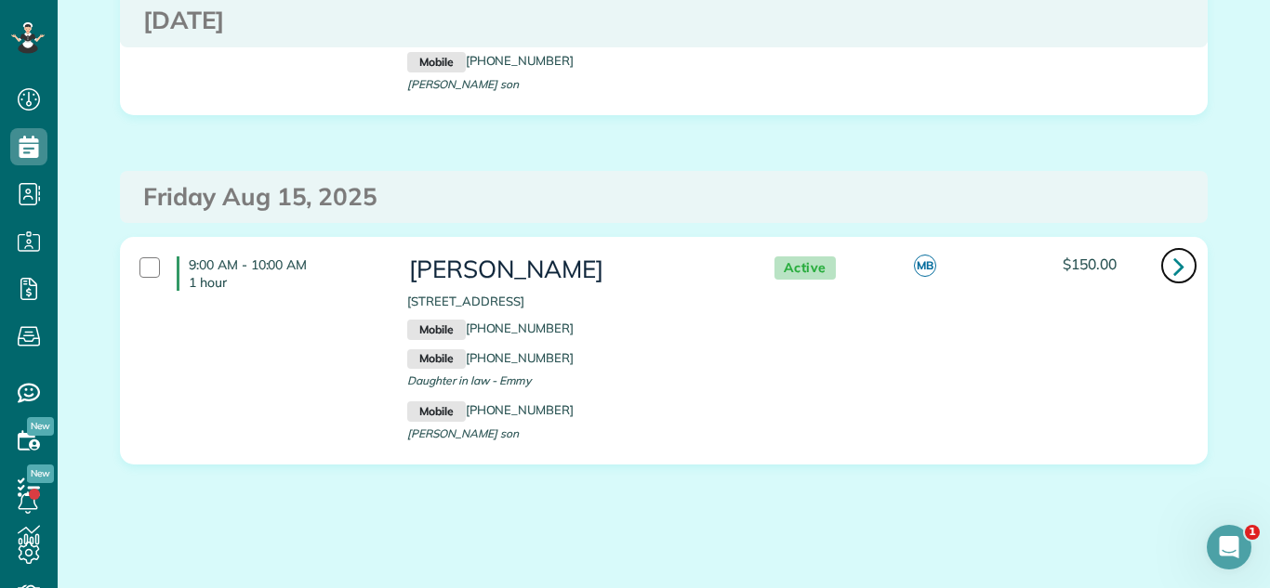
click at [1166, 267] on link at bounding box center [1178, 265] width 37 height 37
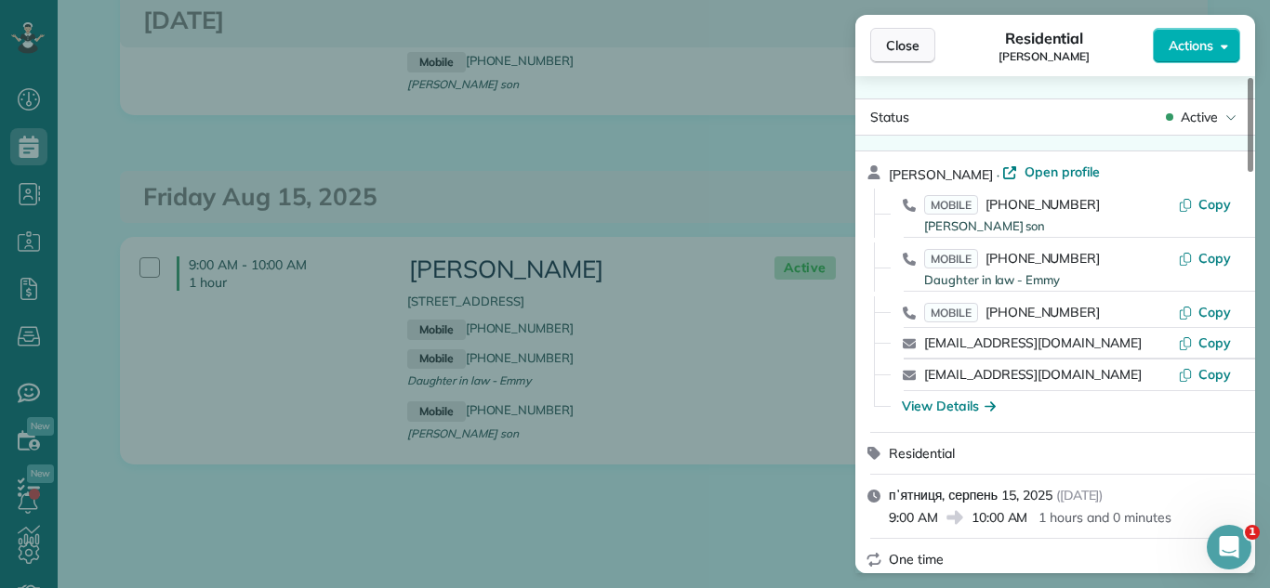
click at [896, 48] on span "Close" at bounding box center [902, 45] width 33 height 19
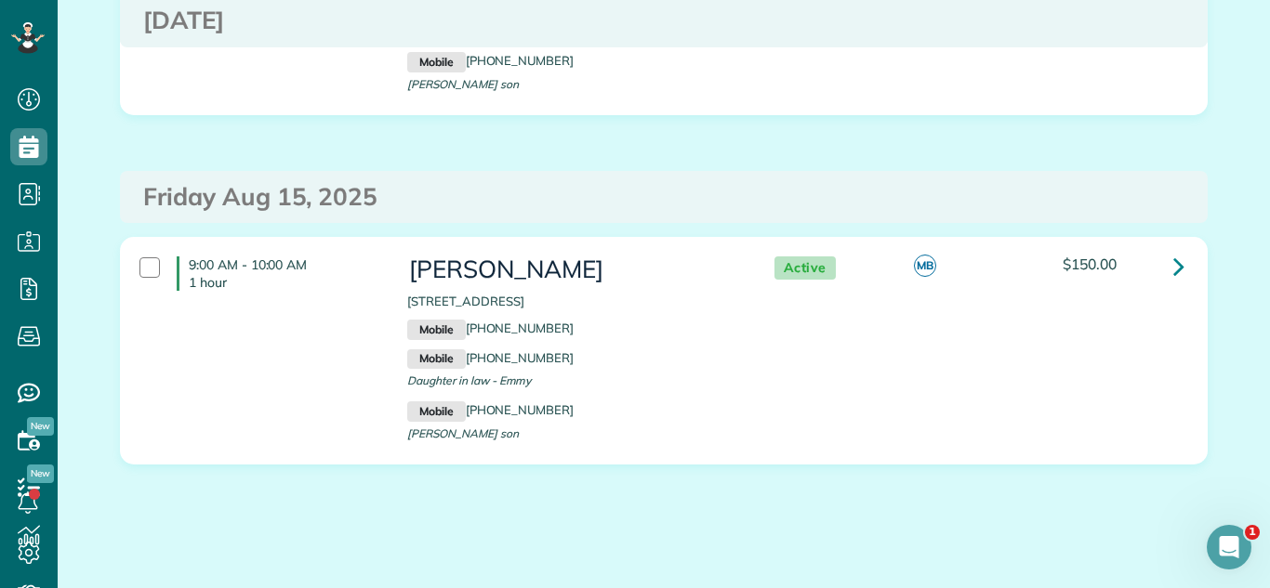
click at [1062, 203] on h3 "Friday Aug 15, 2025" at bounding box center [663, 197] width 1041 height 27
